Goal: Task Accomplishment & Management: Manage account settings

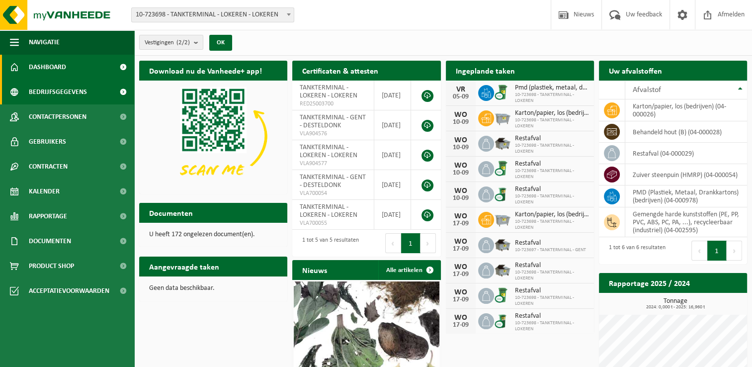
click at [58, 93] on span "Bedrijfsgegevens" at bounding box center [58, 91] width 58 height 25
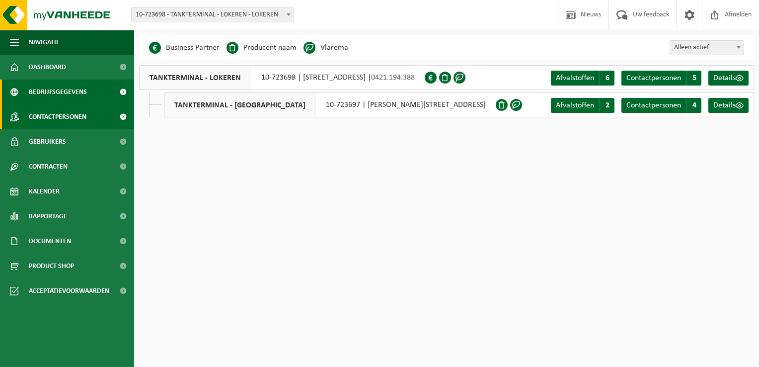
click at [60, 122] on span "Contactpersonen" at bounding box center [58, 116] width 58 height 25
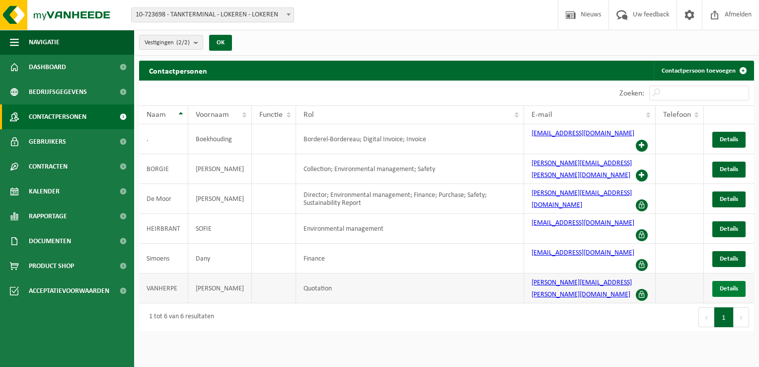
click at [723, 285] on span "Details" at bounding box center [729, 288] width 18 height 6
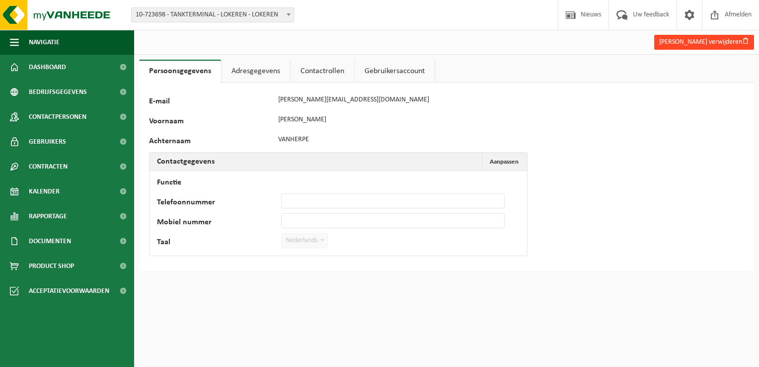
click at [705, 39] on button "Alexander Vanherpe verwijderen" at bounding box center [704, 42] width 100 height 15
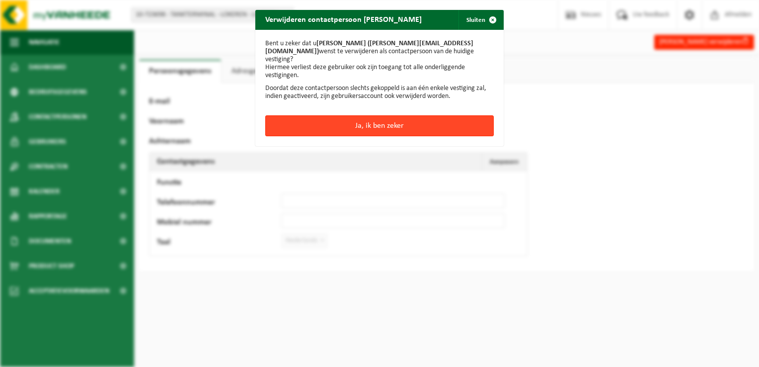
click at [374, 126] on button "Ja, ik ben zeker" at bounding box center [379, 125] width 228 height 21
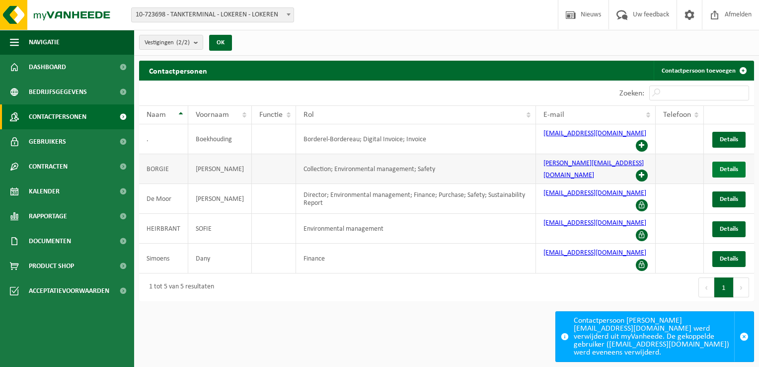
click at [729, 166] on span "Details" at bounding box center [729, 169] width 18 height 6
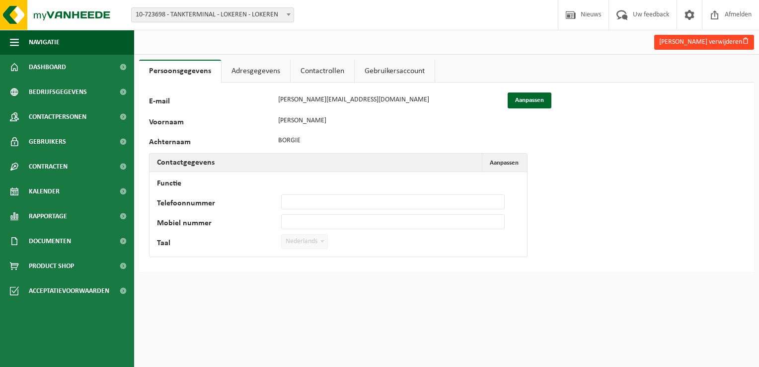
click at [707, 38] on button "[PERSON_NAME] verwijderen" at bounding box center [704, 42] width 100 height 15
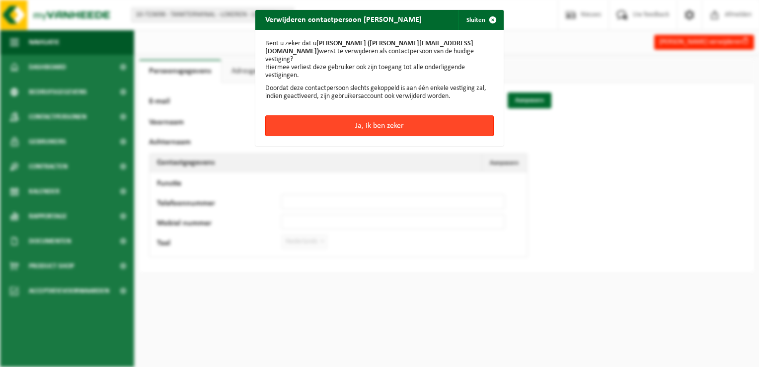
click at [368, 115] on button "Ja, ik ben zeker" at bounding box center [379, 125] width 228 height 21
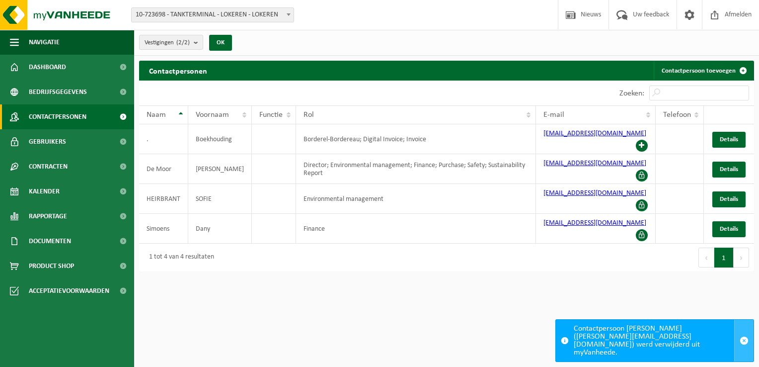
click at [744, 343] on span "button" at bounding box center [744, 340] width 9 height 9
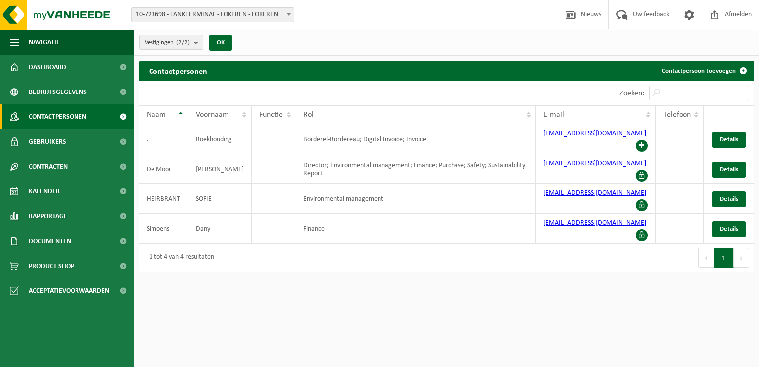
click at [512, 313] on html "Vestiging: 10-723698 - TANKTERMINAL - LOKEREN - LOKEREN 10-723697 - TANKTERMINA…" at bounding box center [379, 183] width 759 height 367
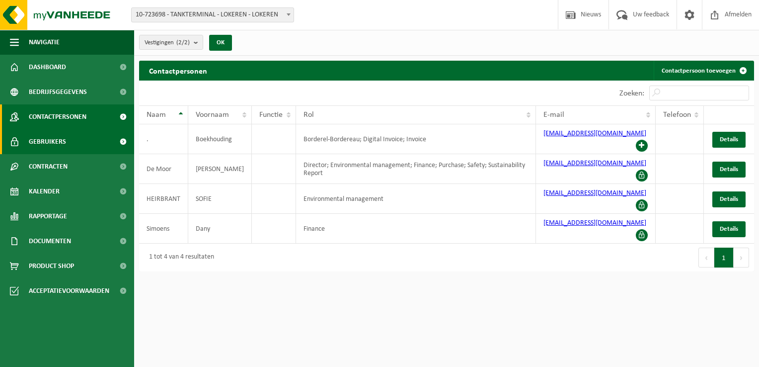
click at [40, 140] on span "Gebruikers" at bounding box center [47, 141] width 37 height 25
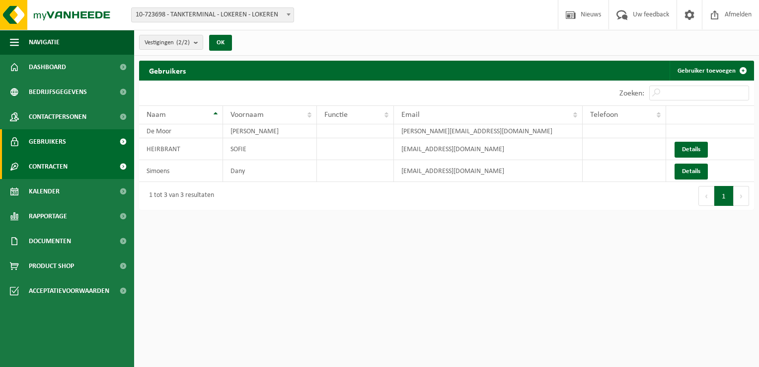
click at [39, 170] on span "Contracten" at bounding box center [48, 166] width 39 height 25
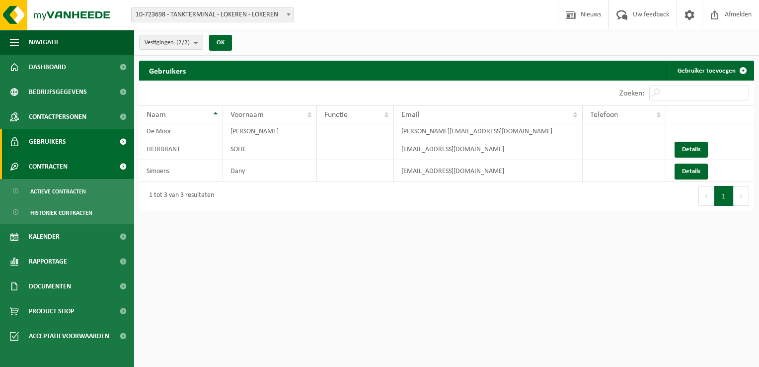
click at [42, 167] on span "Contracten" at bounding box center [48, 166] width 39 height 25
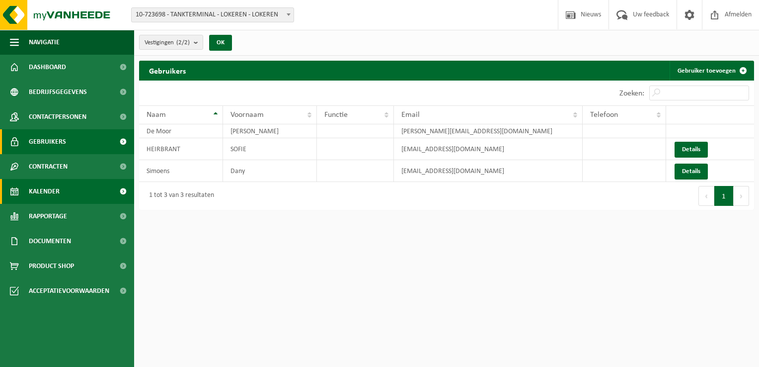
click at [38, 194] on span "Kalender" at bounding box center [44, 191] width 31 height 25
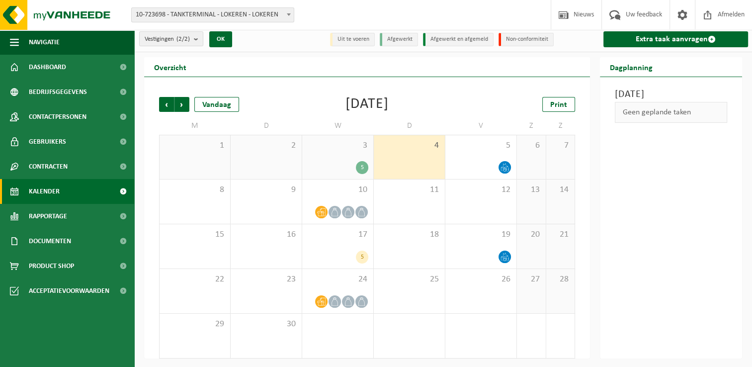
scroll to position [4, 0]
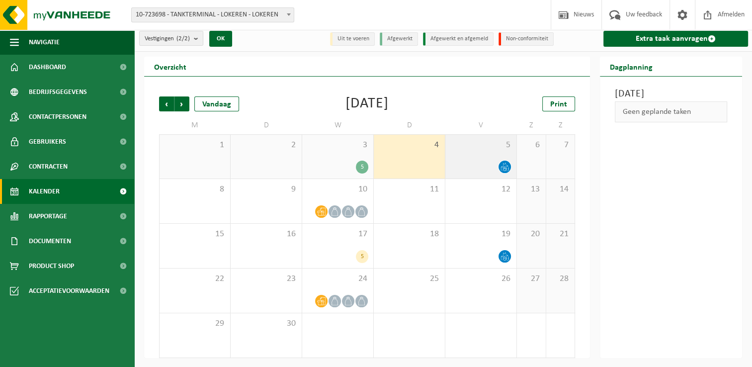
click at [503, 165] on icon at bounding box center [504, 166] width 8 height 8
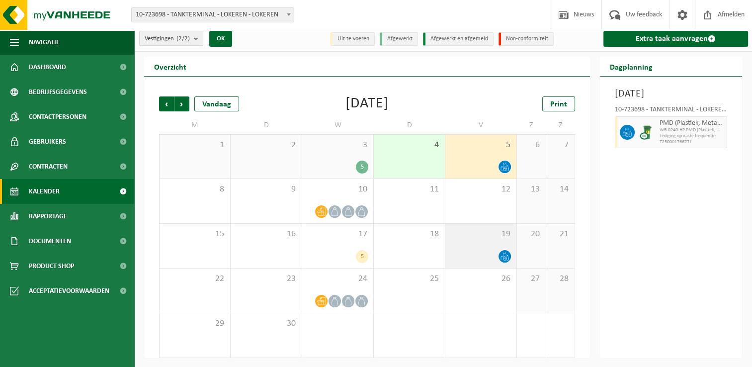
click at [503, 255] on icon at bounding box center [504, 256] width 8 height 8
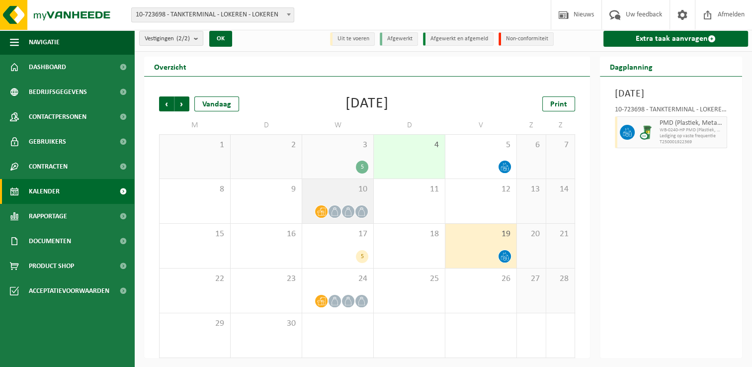
click at [320, 210] on icon at bounding box center [321, 212] width 8 height 8
